Goal: Task Accomplishment & Management: Manage account settings

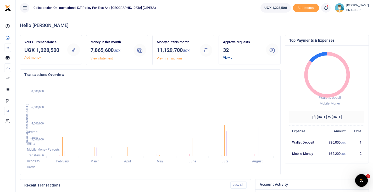
click at [227, 56] on link "View all" at bounding box center [228, 58] width 11 height 4
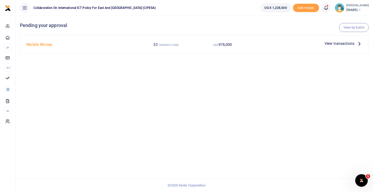
click at [331, 43] on span "View transactions" at bounding box center [340, 44] width 30 height 6
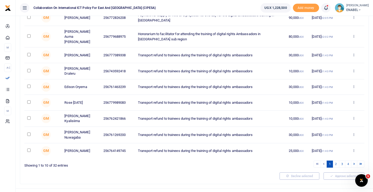
scroll to position [88, 0]
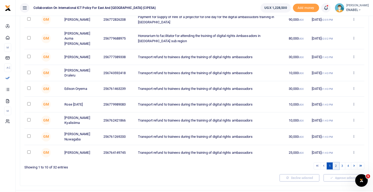
click at [336, 162] on link "2" at bounding box center [336, 165] width 6 height 7
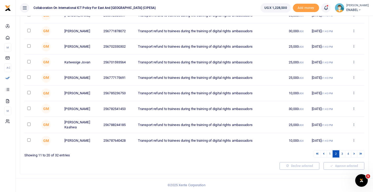
scroll to position [95, 0]
click at [343, 155] on link "3" at bounding box center [342, 153] width 6 height 7
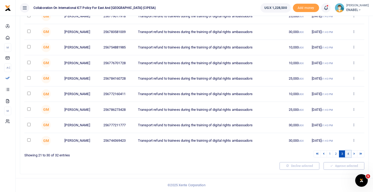
click at [348, 155] on link "4" at bounding box center [348, 153] width 6 height 7
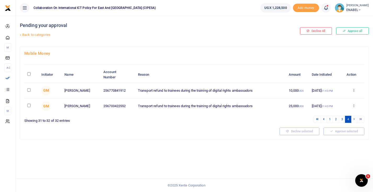
scroll to position [0, 0]
click at [351, 30] on button "Approve all" at bounding box center [352, 30] width 33 height 7
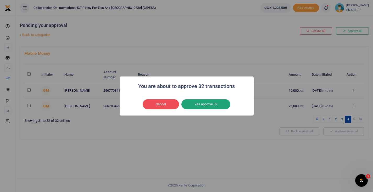
click at [195, 104] on button "Yes approve 32" at bounding box center [206, 104] width 49 height 10
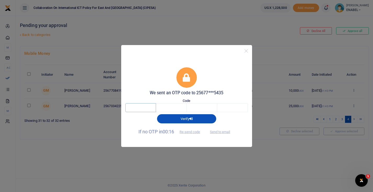
click at [151, 107] on input "text" at bounding box center [141, 107] width 31 height 9
type input "7"
type input "4"
type input "1"
